Goal: Information Seeking & Learning: Learn about a topic

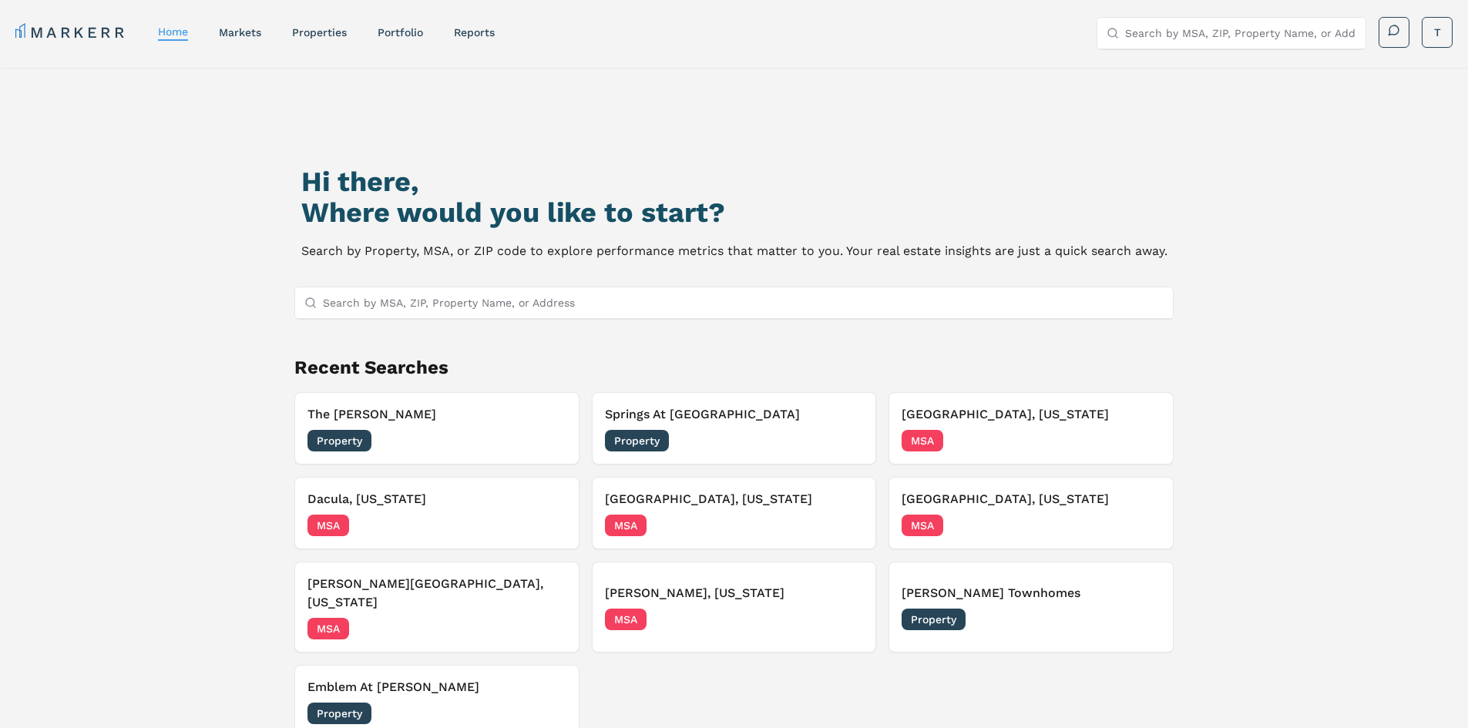
click at [353, 295] on input "Search by MSA, ZIP, Property Name, or Address" at bounding box center [743, 302] width 841 height 31
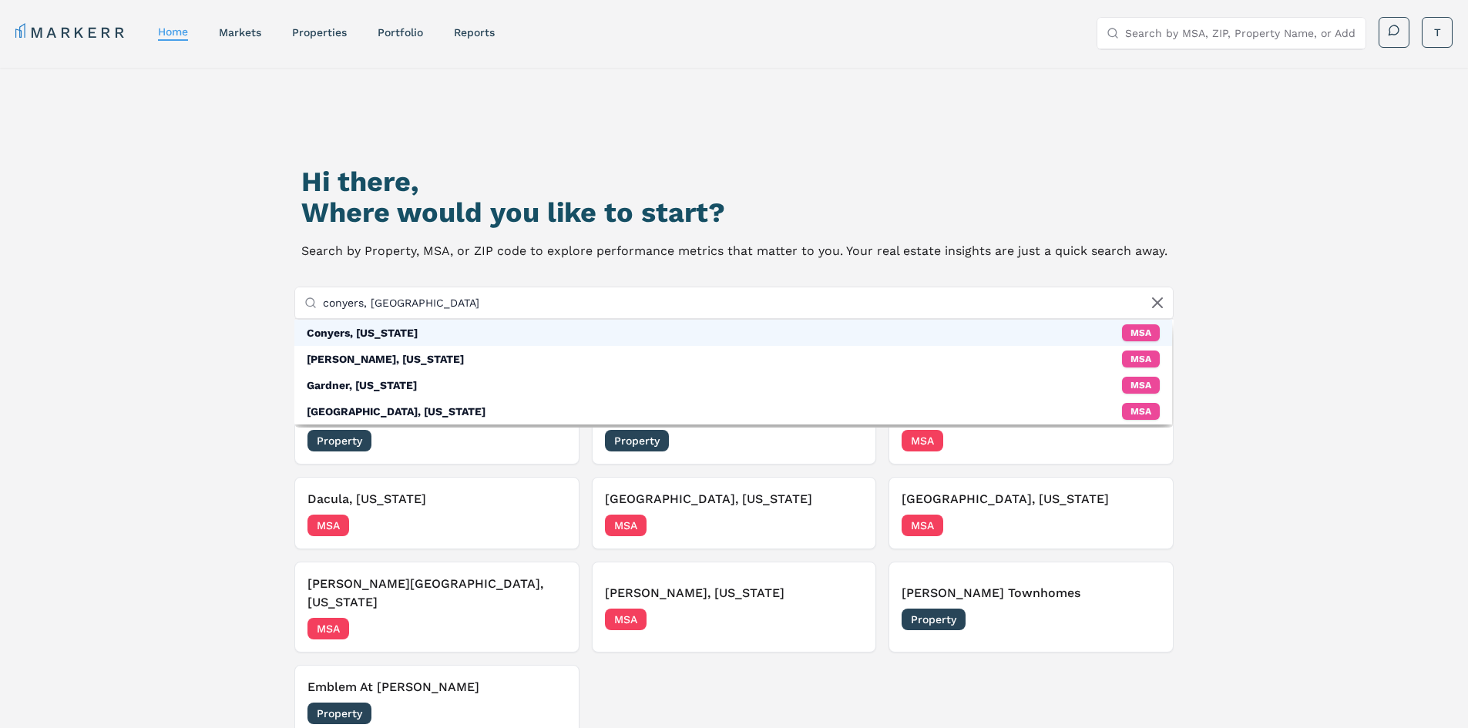
type input "conyers, [GEOGRAPHIC_DATA]"
click at [374, 334] on div "Conyers, [US_STATE]" at bounding box center [362, 332] width 111 height 15
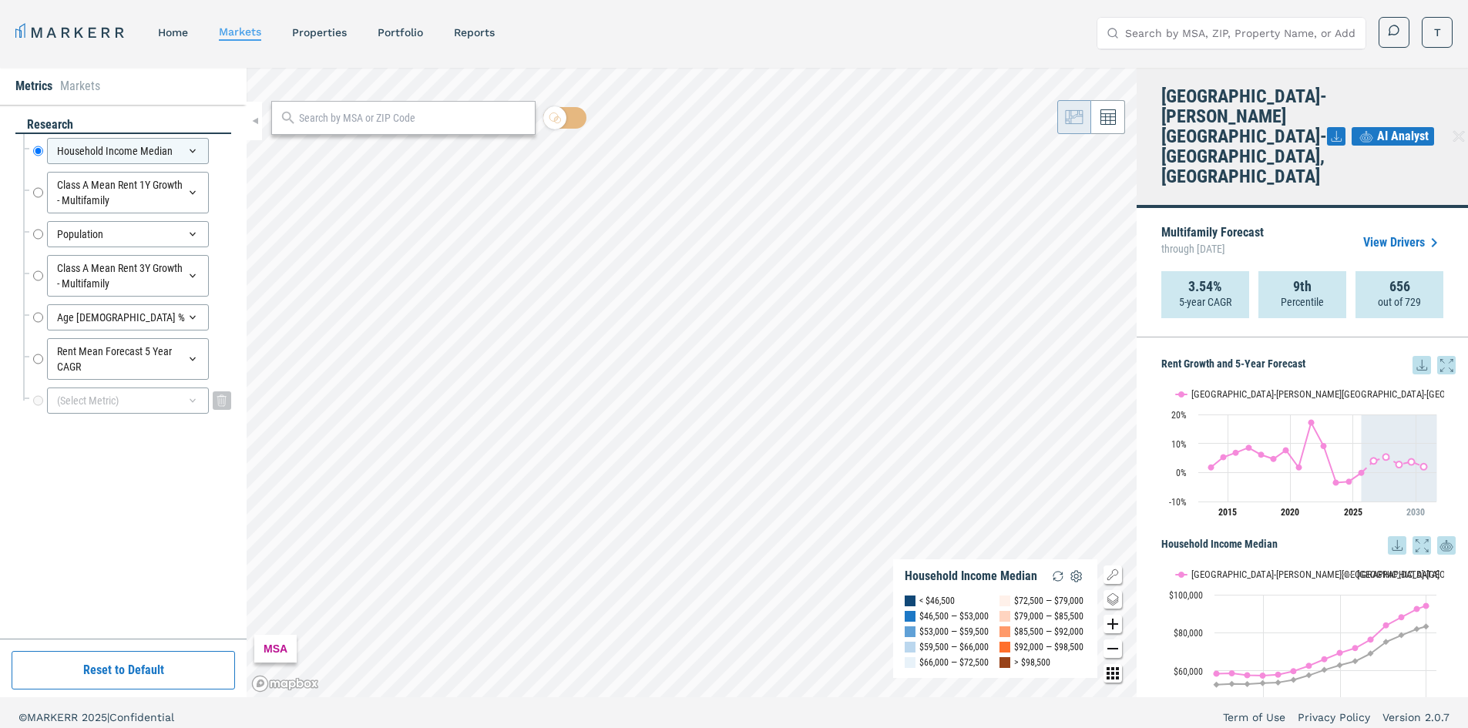
click at [193, 402] on icon at bounding box center [193, 401] width 6 height 4
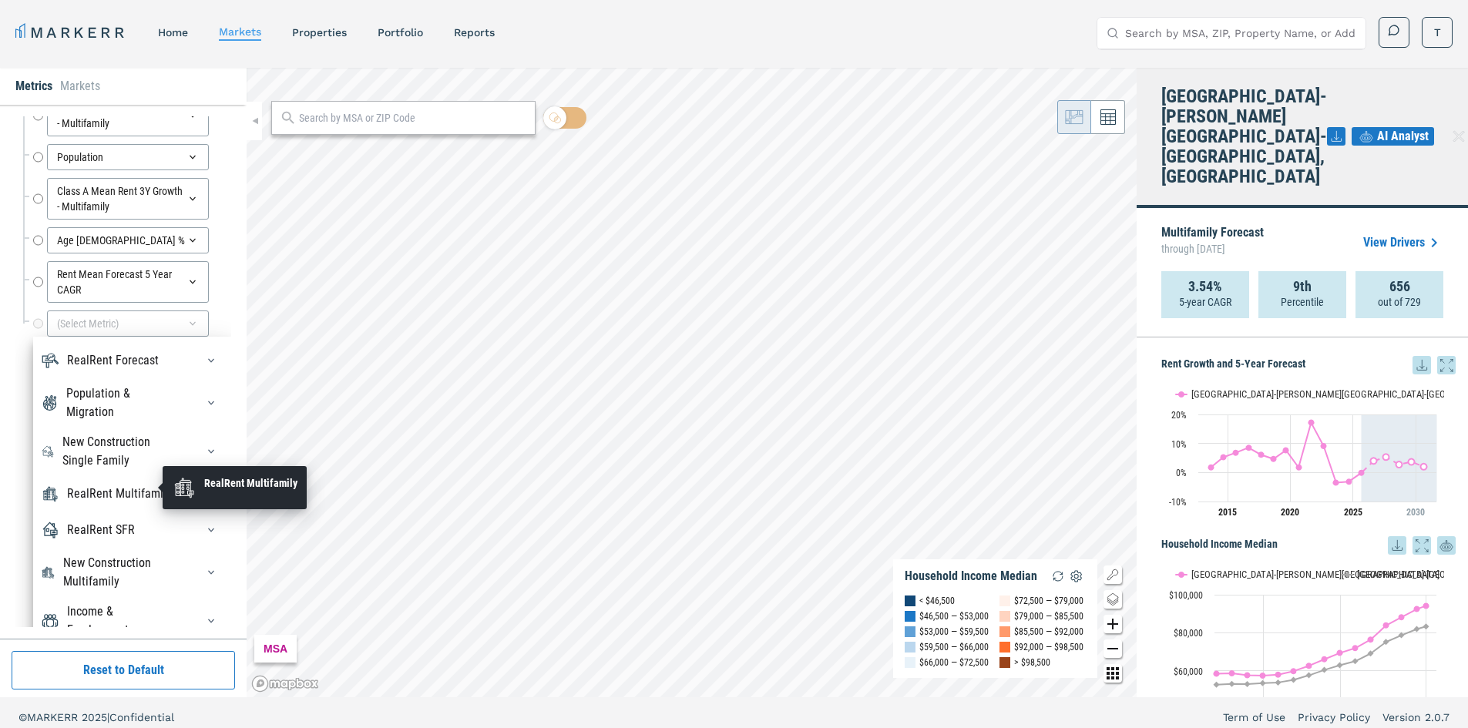
scroll to position [133, 0]
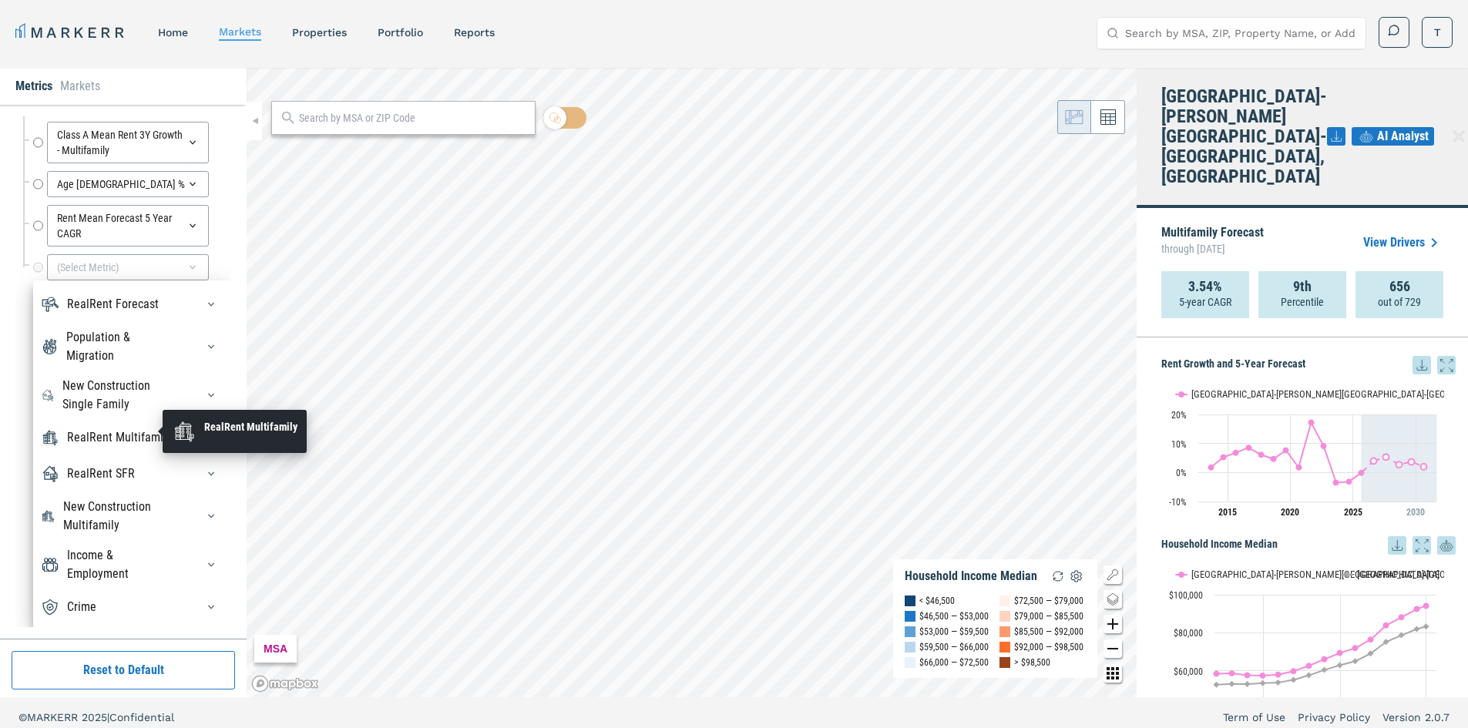
click at [102, 431] on div "RealRent Multifamily" at bounding box center [119, 437] width 105 height 18
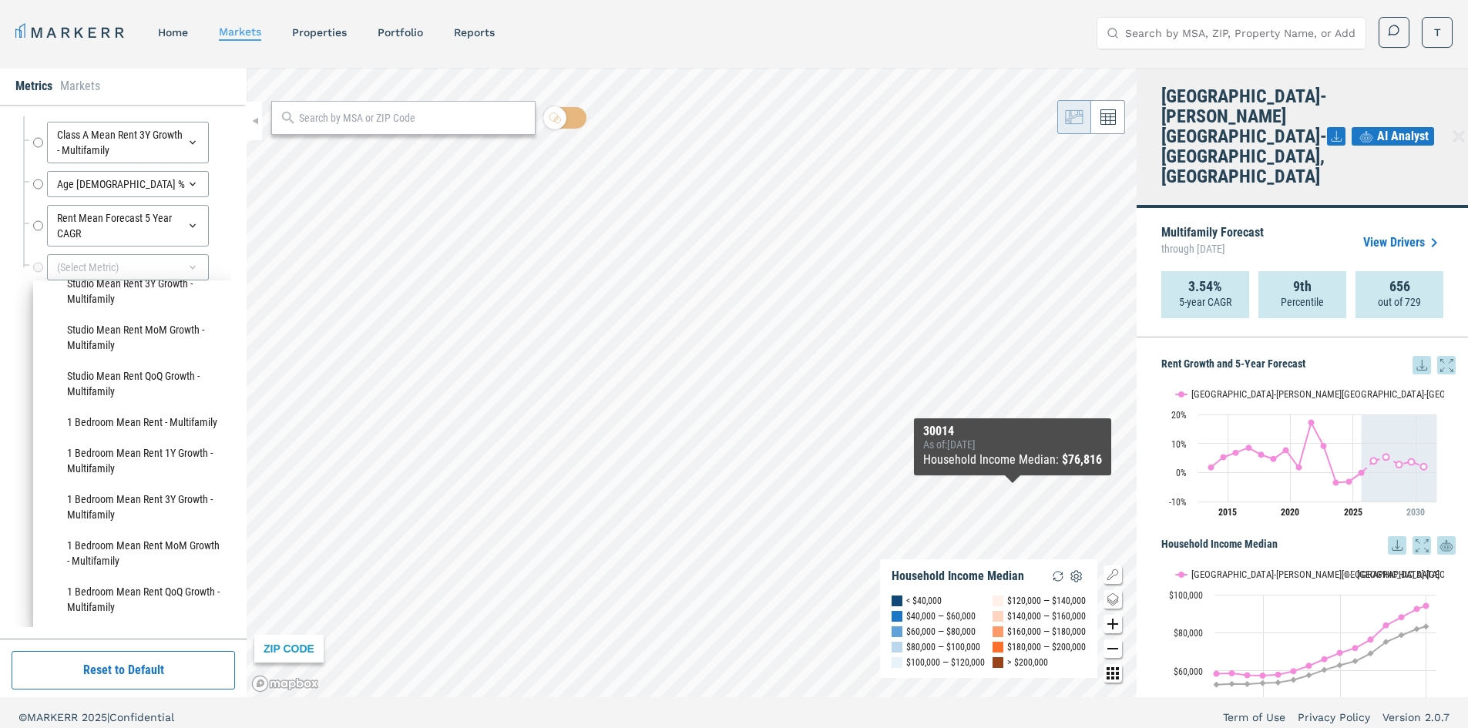
scroll to position [0, 0]
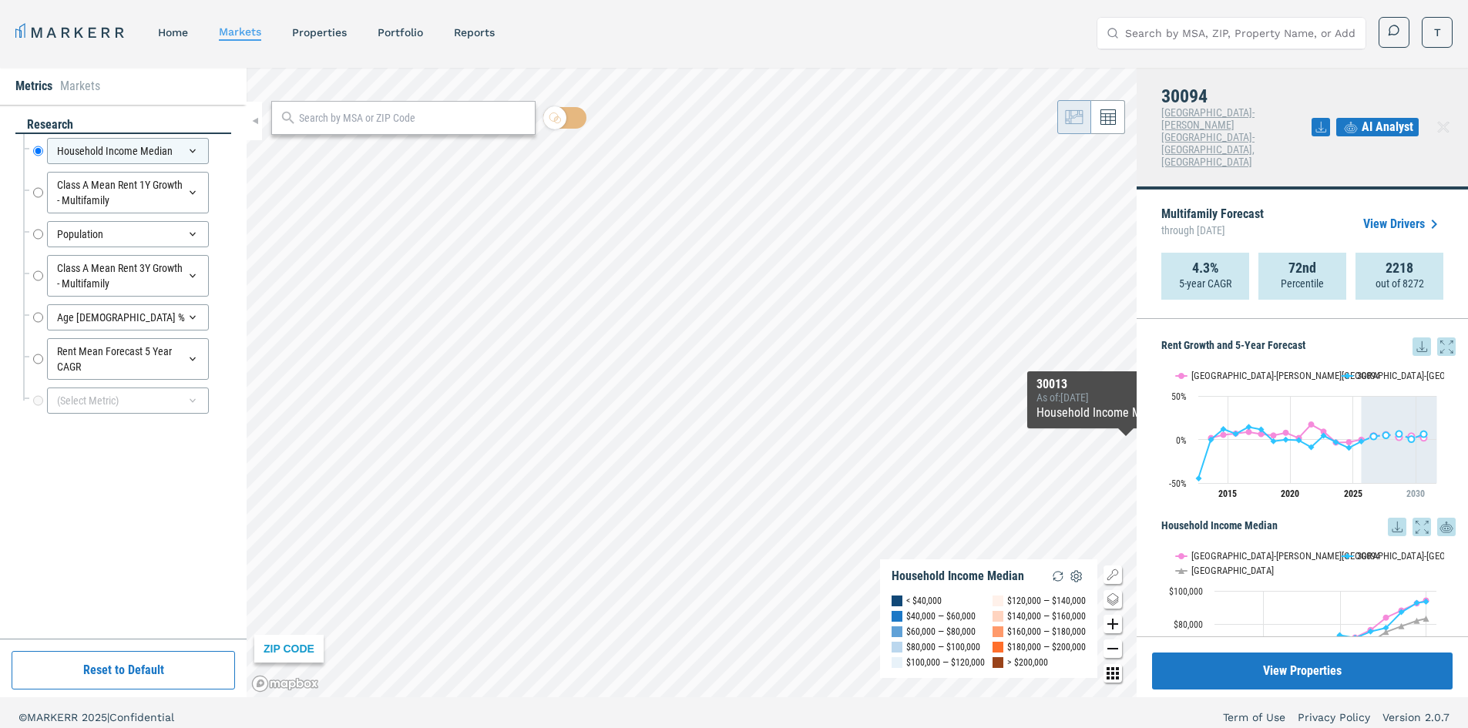
click at [1437, 337] on icon at bounding box center [1446, 346] width 18 height 18
